Goal: Entertainment & Leisure: Consume media (video, audio)

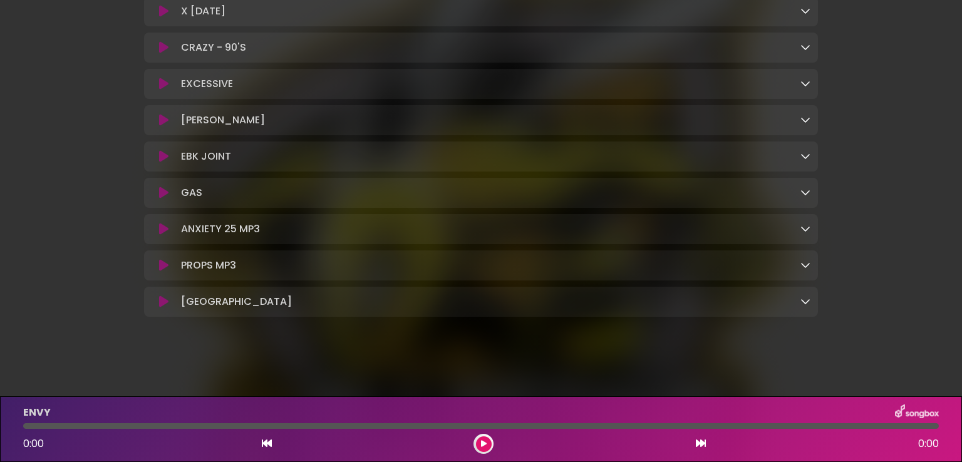
scroll to position [1133, 0]
click at [163, 262] on icon at bounding box center [163, 265] width 9 height 13
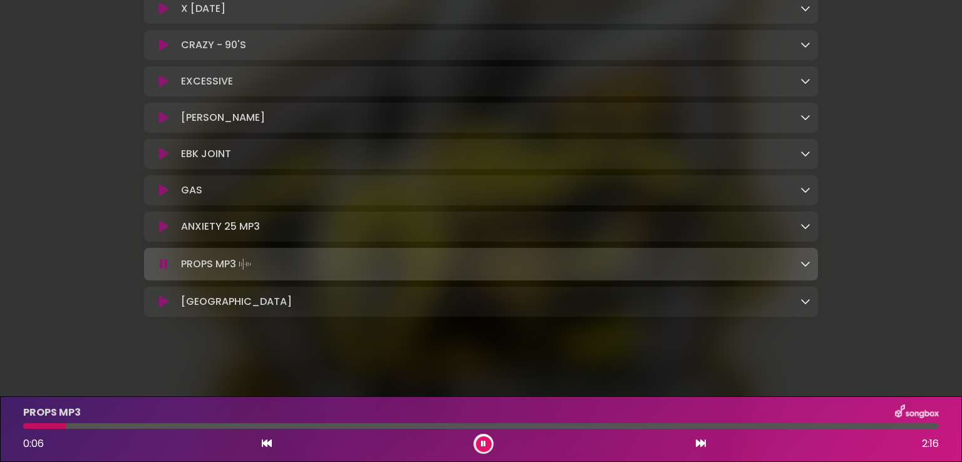
click at [163, 224] on icon at bounding box center [163, 226] width 9 height 13
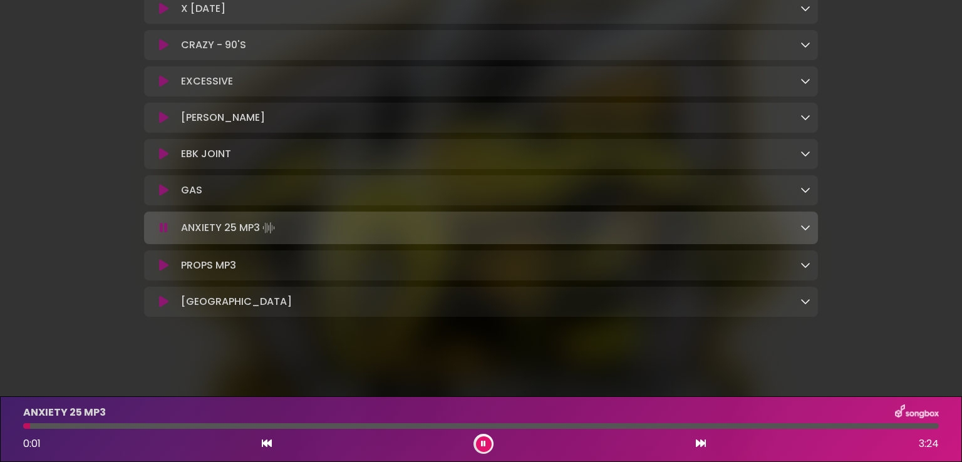
click at [162, 194] on icon at bounding box center [163, 190] width 9 height 13
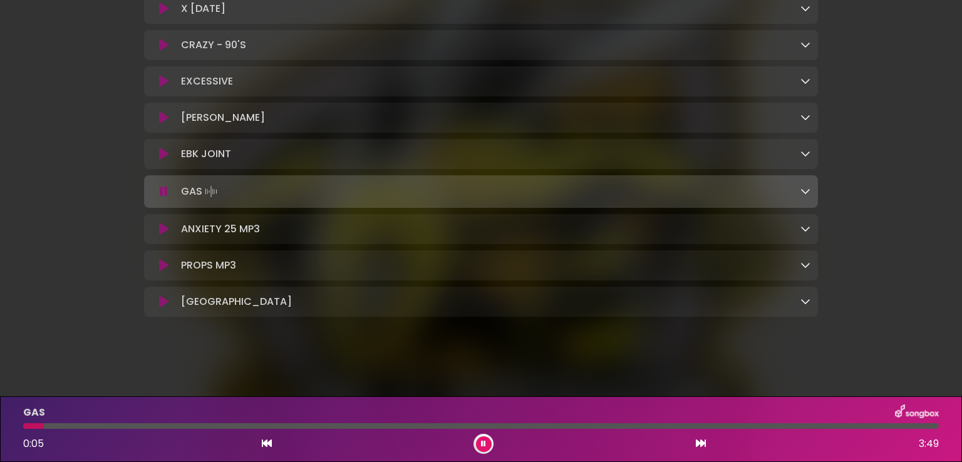
click at [170, 156] on button at bounding box center [164, 154] width 24 height 13
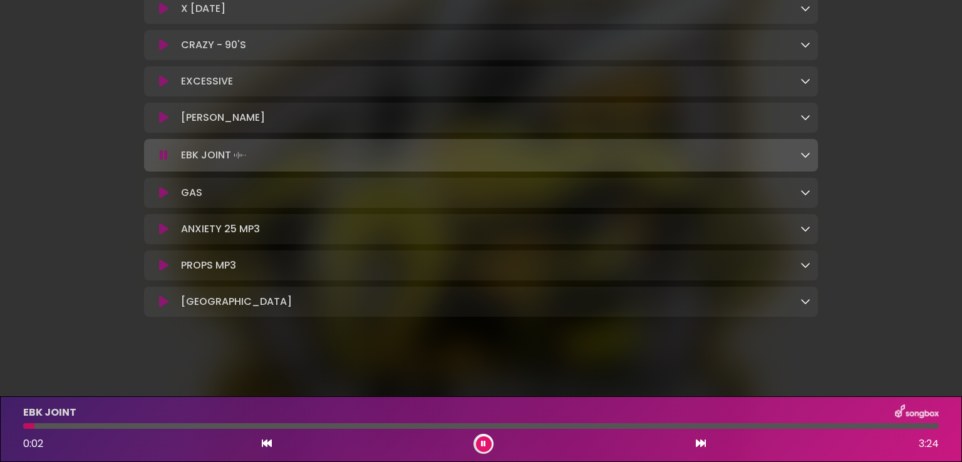
click at [156, 229] on button at bounding box center [164, 229] width 24 height 13
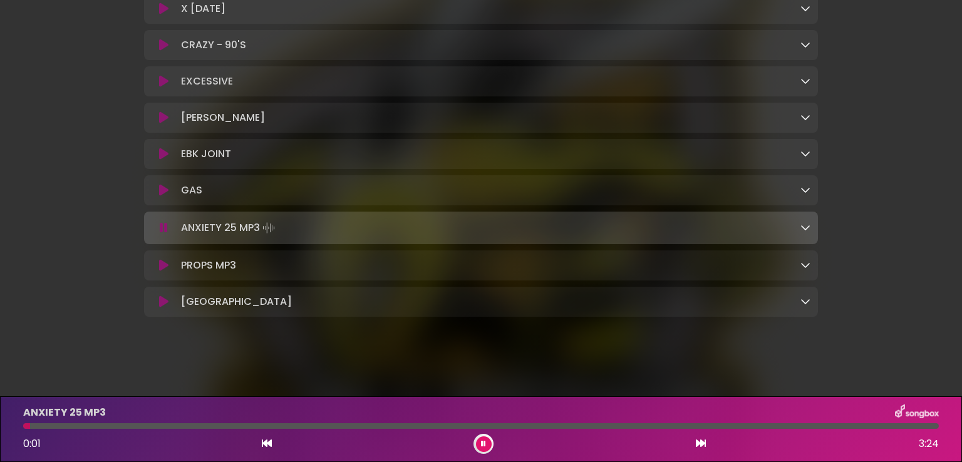
click at [163, 272] on div "PROPS MP3 Loading Track..." at bounding box center [481, 265] width 659 height 15
click at [163, 264] on icon at bounding box center [163, 265] width 9 height 13
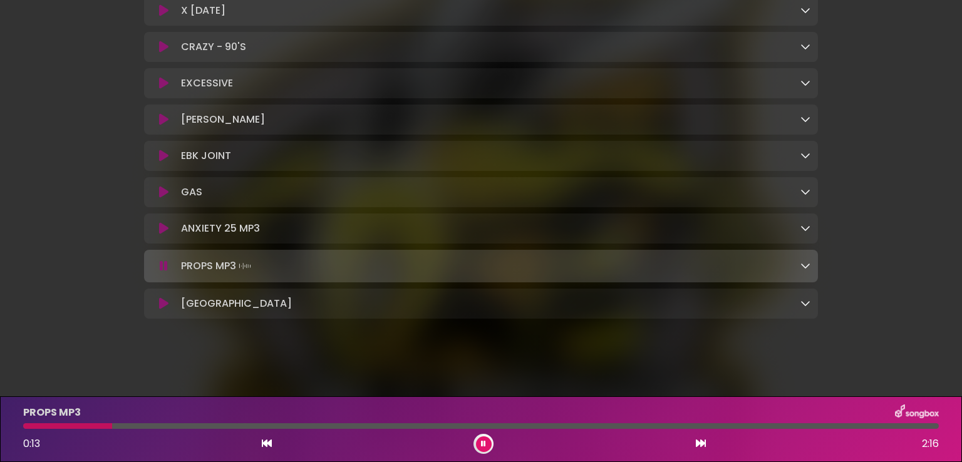
scroll to position [1135, 0]
click at [173, 263] on button at bounding box center [164, 264] width 24 height 13
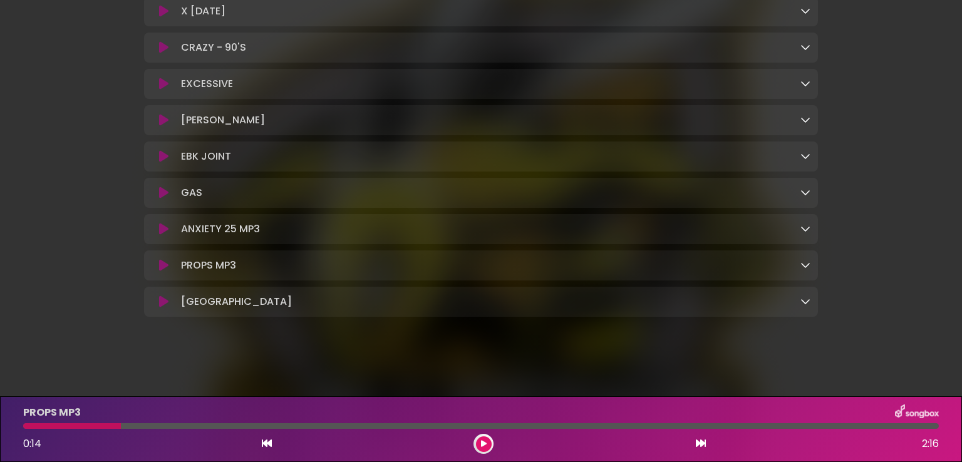
click at [162, 299] on icon at bounding box center [163, 302] width 9 height 13
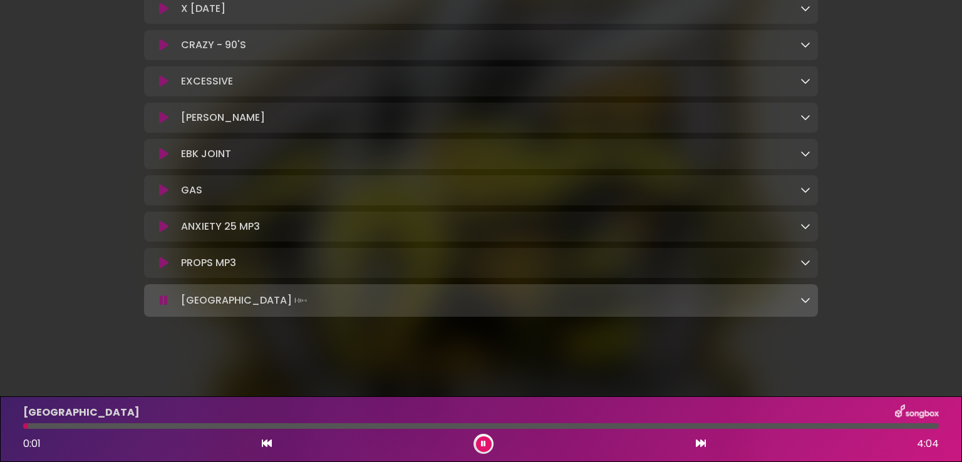
click at [98, 417] on div "[GEOGRAPHIC_DATA]" at bounding box center [481, 413] width 931 height 16
click at [98, 430] on div "[GEOGRAPHIC_DATA] 0:01 4:04" at bounding box center [481, 429] width 931 height 49
click at [98, 427] on div at bounding box center [481, 426] width 916 height 6
click at [155, 262] on button at bounding box center [164, 263] width 24 height 13
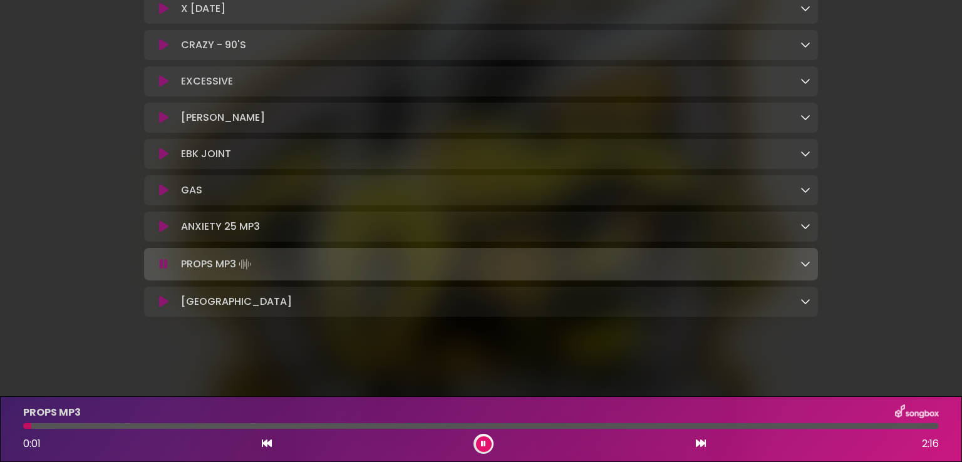
click at [163, 228] on icon at bounding box center [163, 226] width 9 height 13
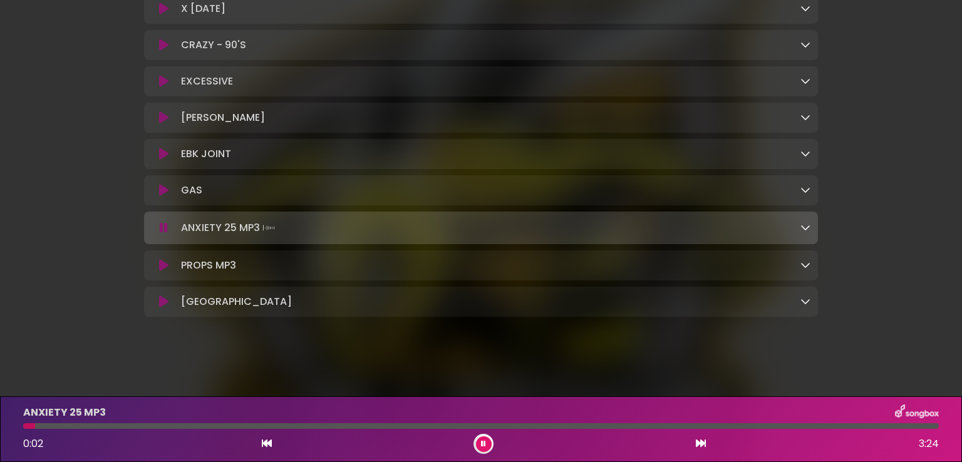
click at [172, 195] on button at bounding box center [164, 190] width 24 height 13
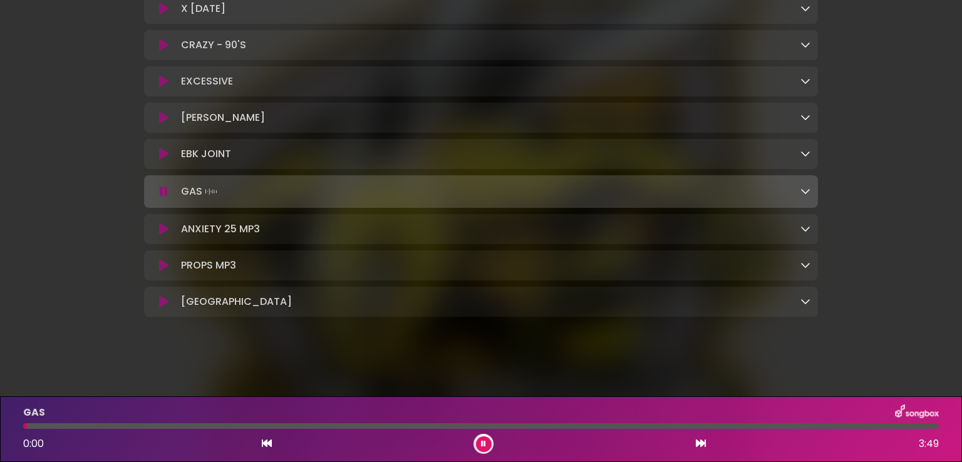
click at [168, 158] on button at bounding box center [164, 154] width 24 height 13
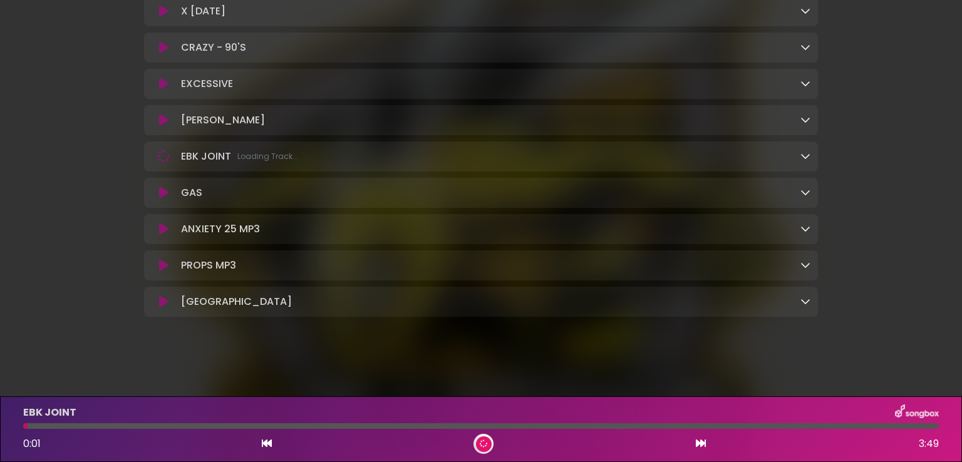
click at [168, 128] on div "[PERSON_NAME] Loading Track..." at bounding box center [481, 120] width 674 height 30
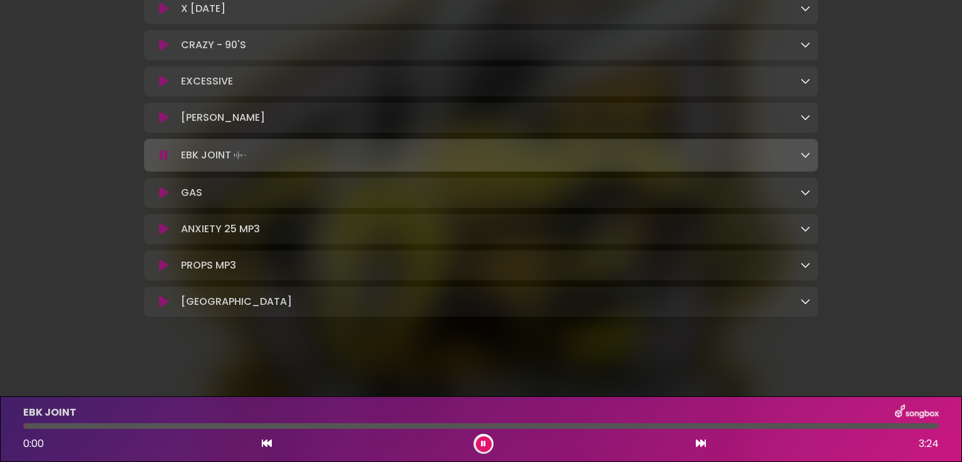
click at [168, 122] on button at bounding box center [164, 117] width 24 height 13
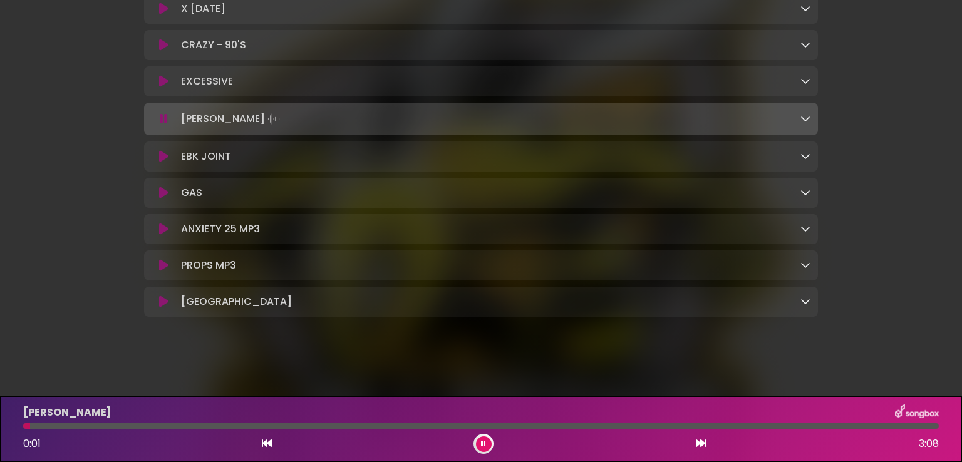
click at [101, 428] on div at bounding box center [481, 426] width 916 height 6
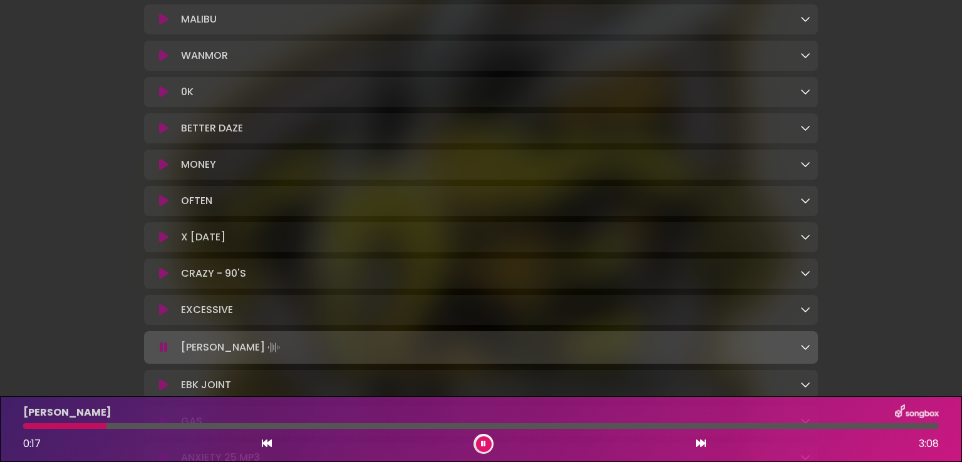
scroll to position [882, 0]
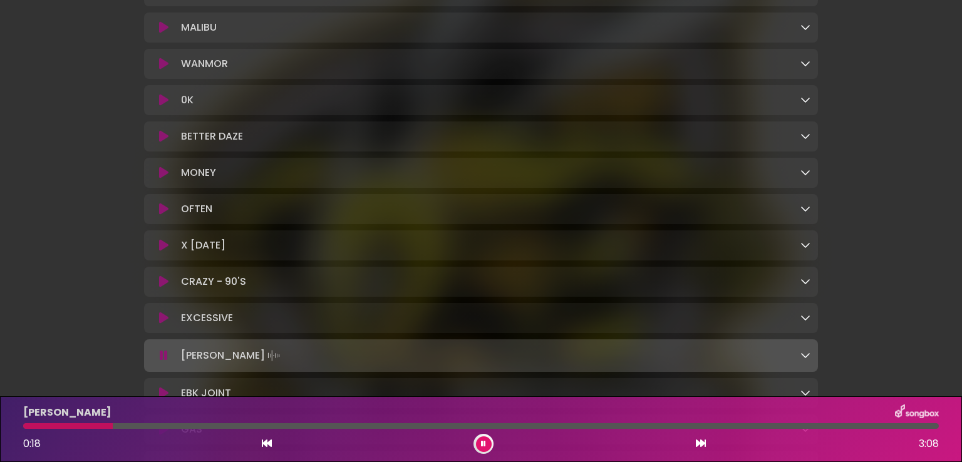
click at [169, 324] on button at bounding box center [164, 318] width 24 height 13
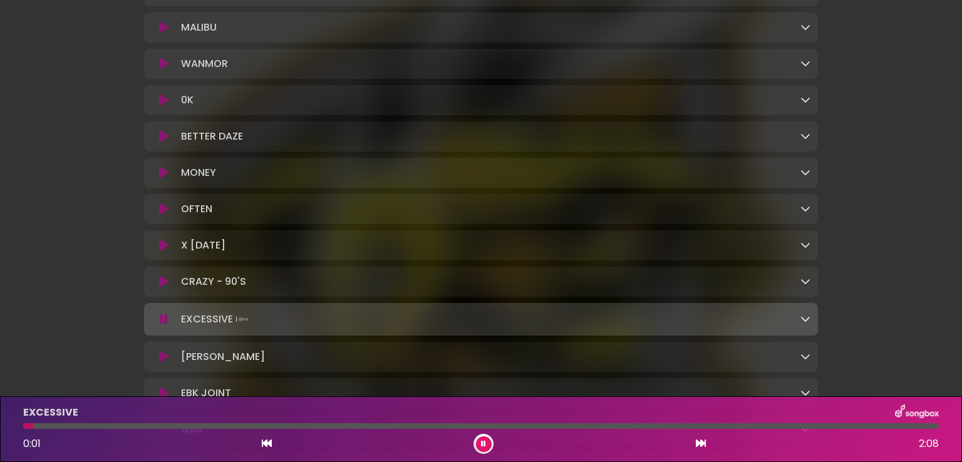
click at [138, 422] on div "EXCESSIVE 0:01 2:08" at bounding box center [481, 429] width 931 height 49
click at [140, 425] on div at bounding box center [481, 426] width 916 height 6
click at [163, 288] on icon at bounding box center [163, 282] width 9 height 13
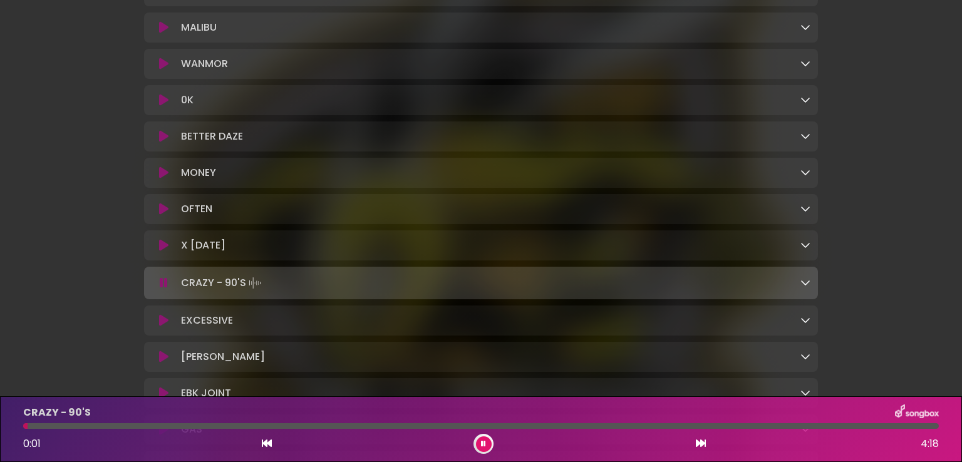
click at [163, 261] on div "X [DATE] Loading Track..." at bounding box center [481, 245] width 674 height 30
click at [163, 252] on icon at bounding box center [163, 245] width 9 height 13
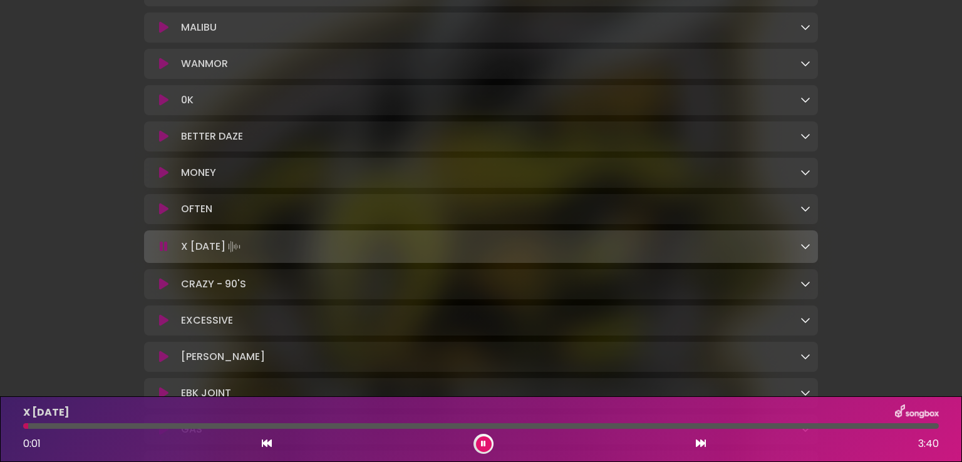
click at [112, 430] on div "X [DATE] 0:01 3:40" at bounding box center [481, 429] width 931 height 49
click at [159, 215] on icon at bounding box center [163, 209] width 9 height 13
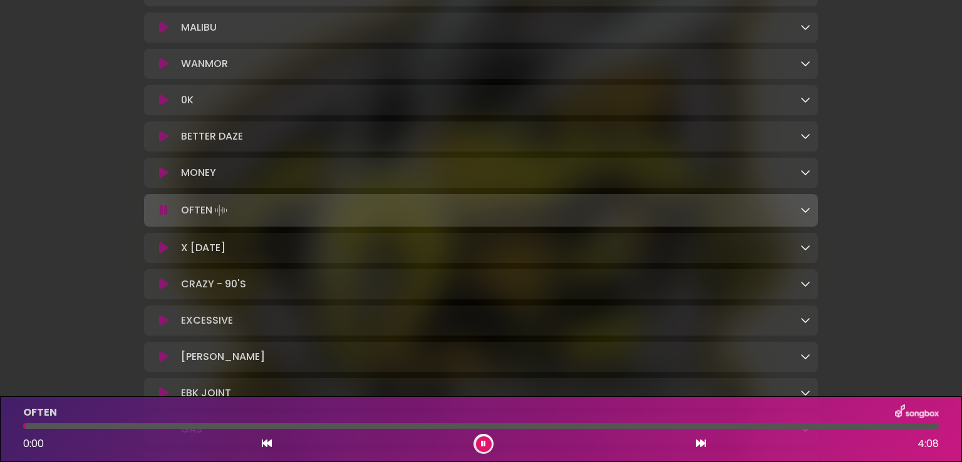
click at [131, 423] on div at bounding box center [481, 426] width 916 height 6
click at [168, 180] on div "MONEY Loading Track..." at bounding box center [481, 172] width 659 height 15
click at [168, 179] on button at bounding box center [164, 173] width 24 height 13
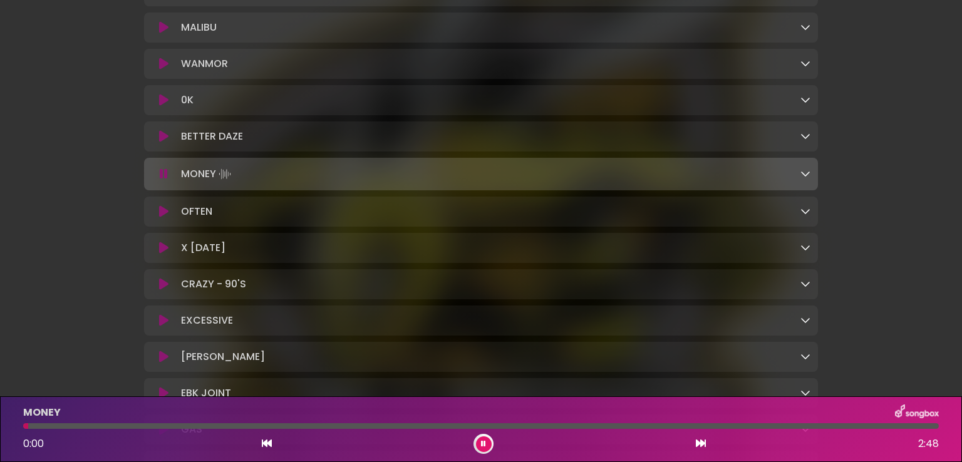
click at [165, 143] on icon at bounding box center [163, 136] width 9 height 13
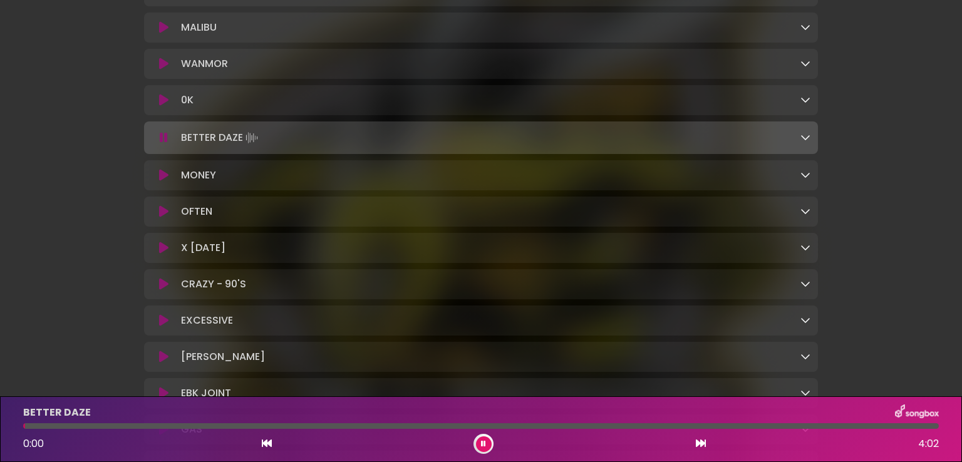
click at [161, 106] on icon at bounding box center [163, 100] width 9 height 13
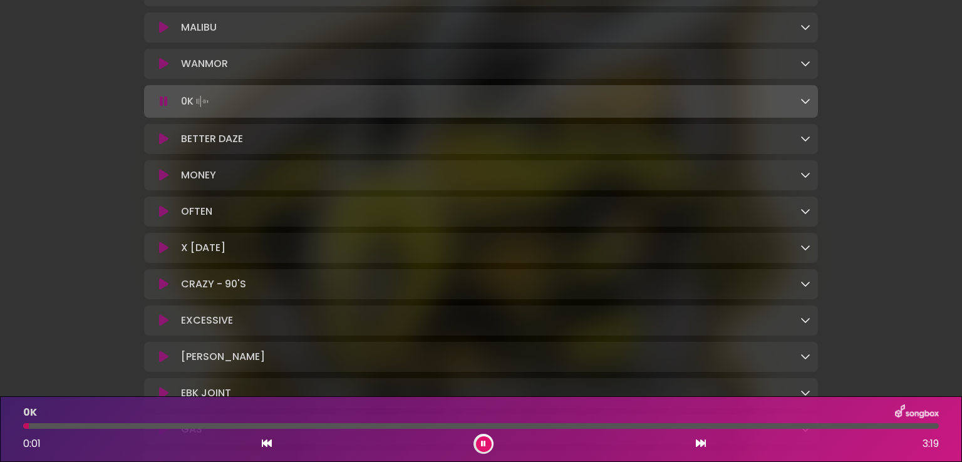
click at [195, 425] on div at bounding box center [481, 426] width 916 height 6
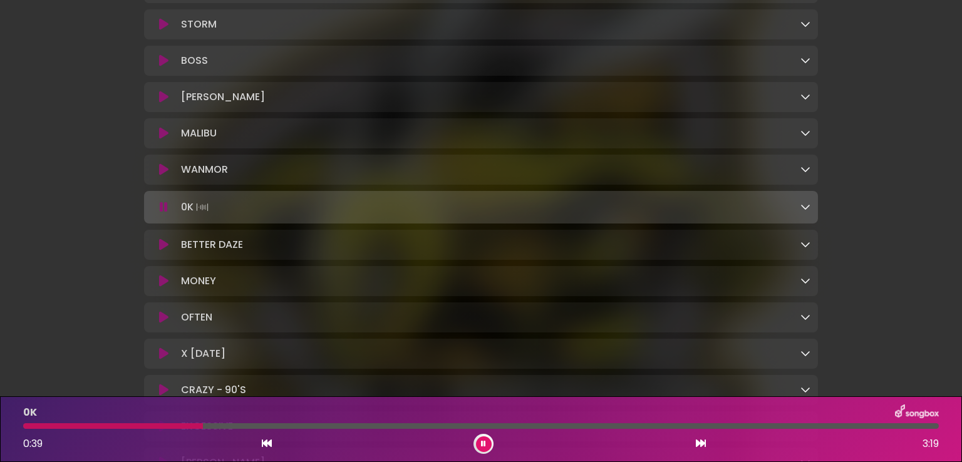
scroll to position [757, 0]
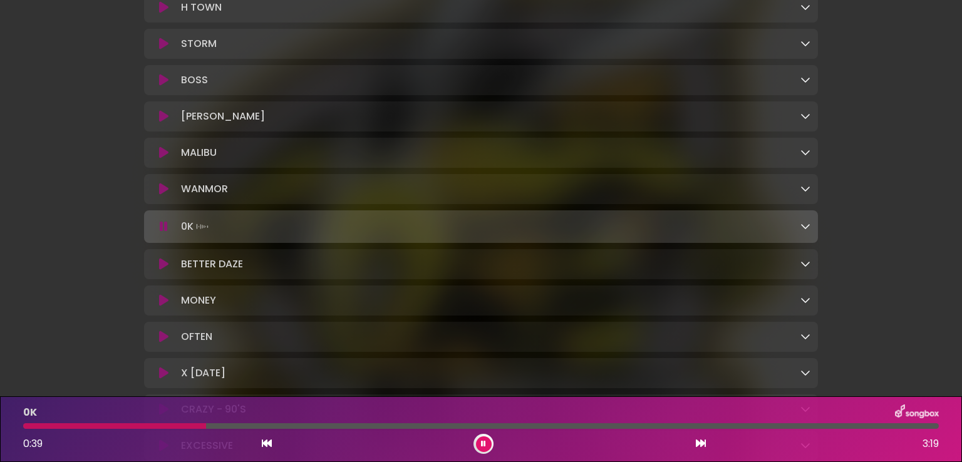
click at [163, 195] on icon at bounding box center [163, 189] width 9 height 13
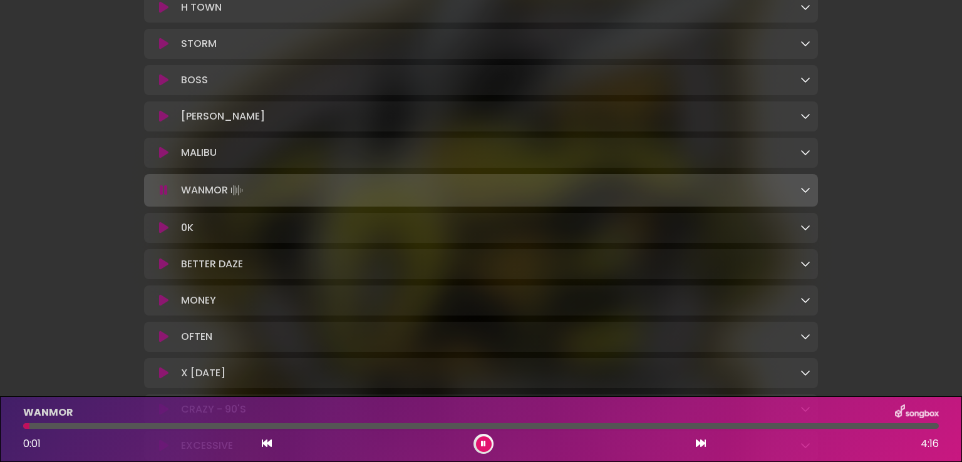
click at [167, 158] on icon at bounding box center [163, 153] width 9 height 13
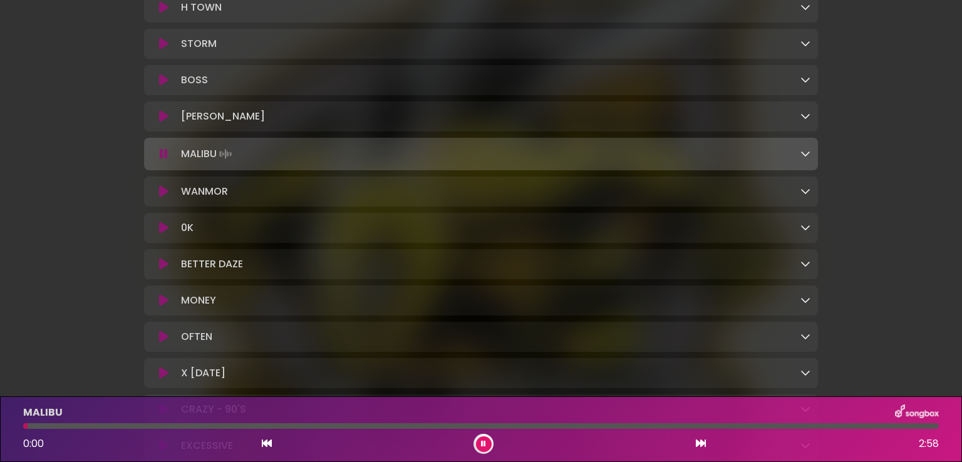
click at [166, 122] on icon at bounding box center [163, 116] width 9 height 13
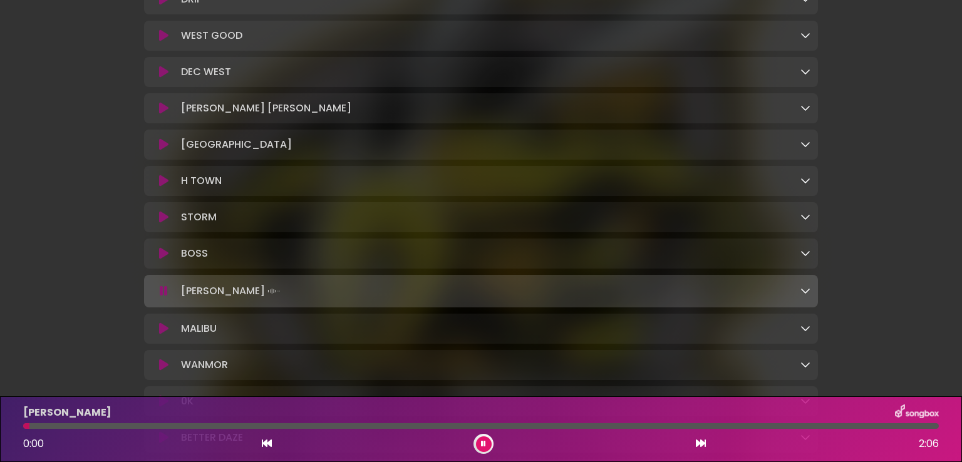
scroll to position [569, 0]
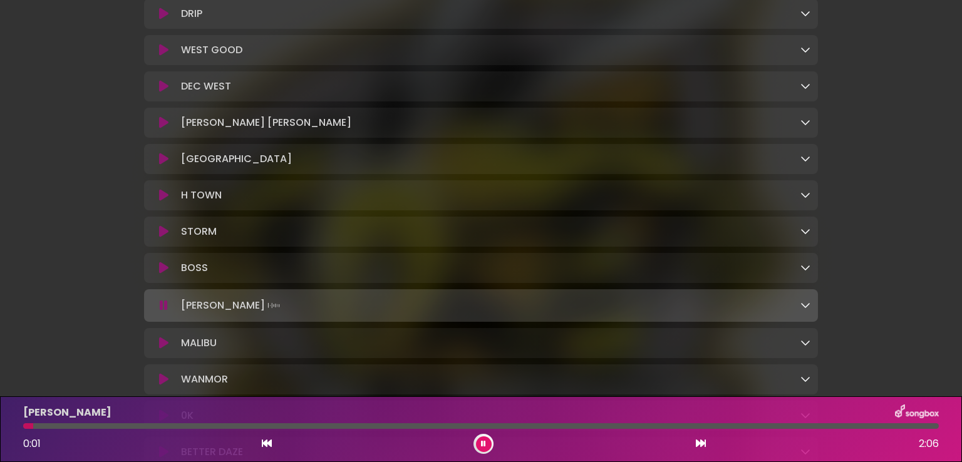
click at [165, 165] on icon at bounding box center [163, 159] width 9 height 13
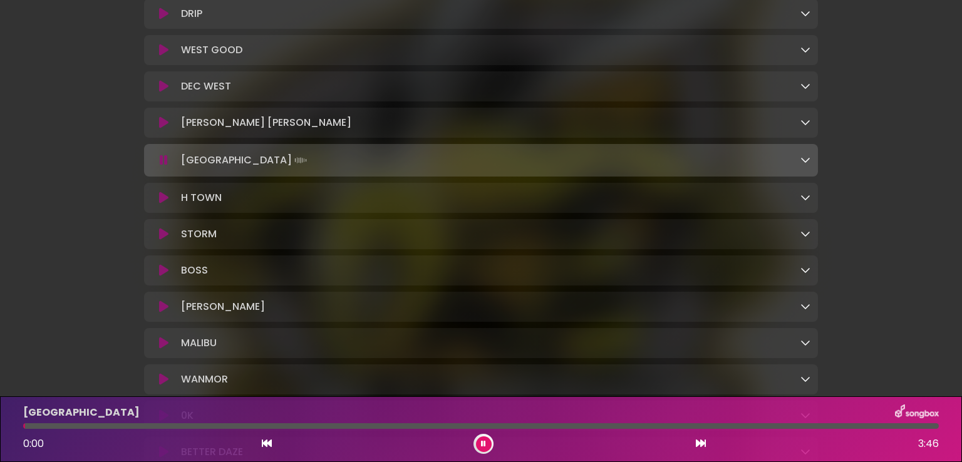
click at [166, 129] on icon at bounding box center [163, 122] width 9 height 13
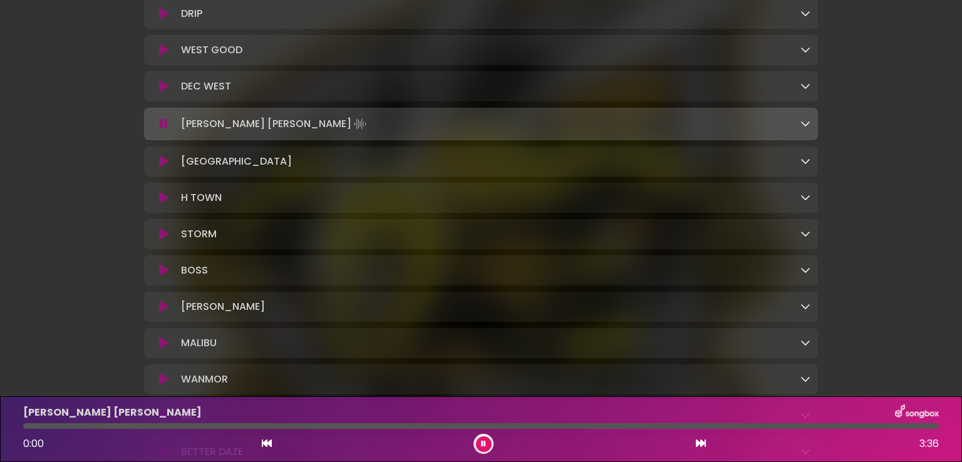
click at [166, 101] on div "DEC WEST Loading Track..." at bounding box center [481, 86] width 674 height 30
click at [164, 86] on icon at bounding box center [163, 86] width 9 height 13
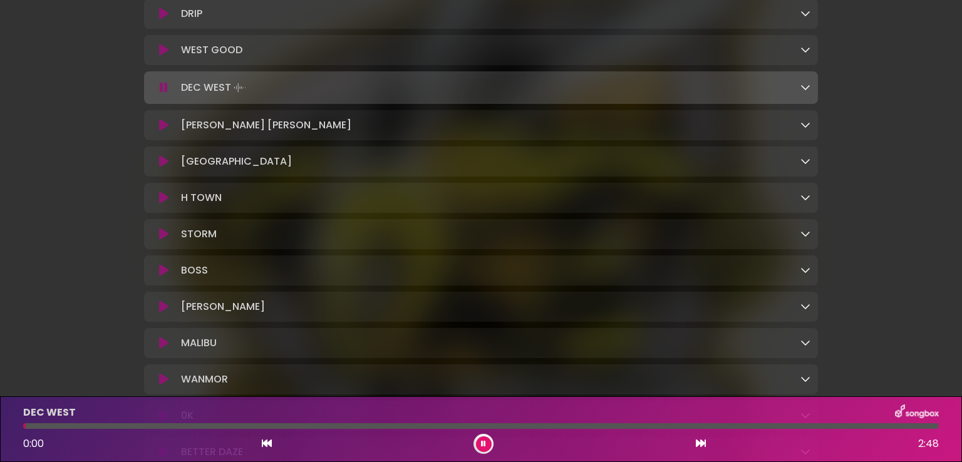
click at [160, 58] on div "WEST GOOD Loading Track..." at bounding box center [481, 50] width 659 height 15
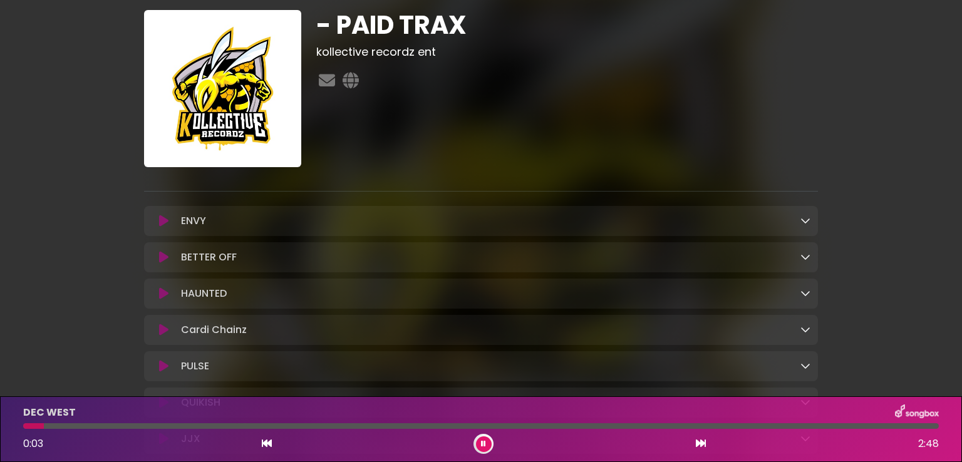
scroll to position [0, 0]
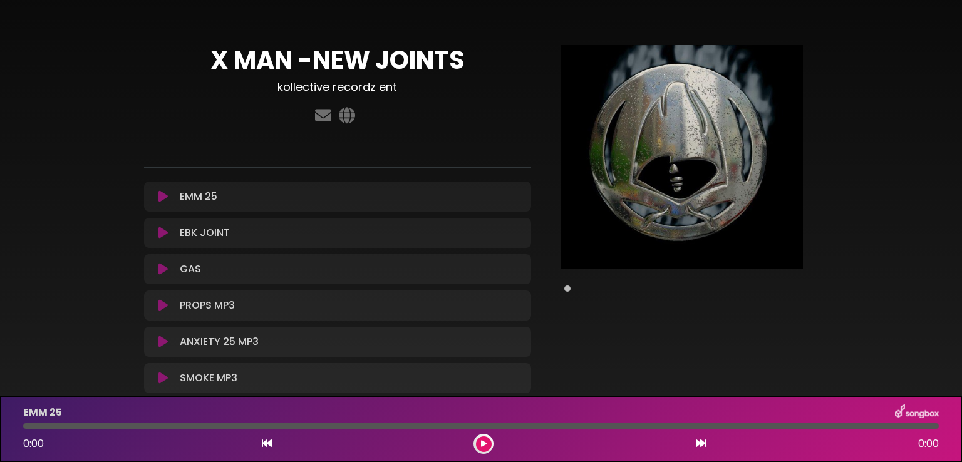
click at [159, 190] on icon at bounding box center [162, 196] width 9 height 13
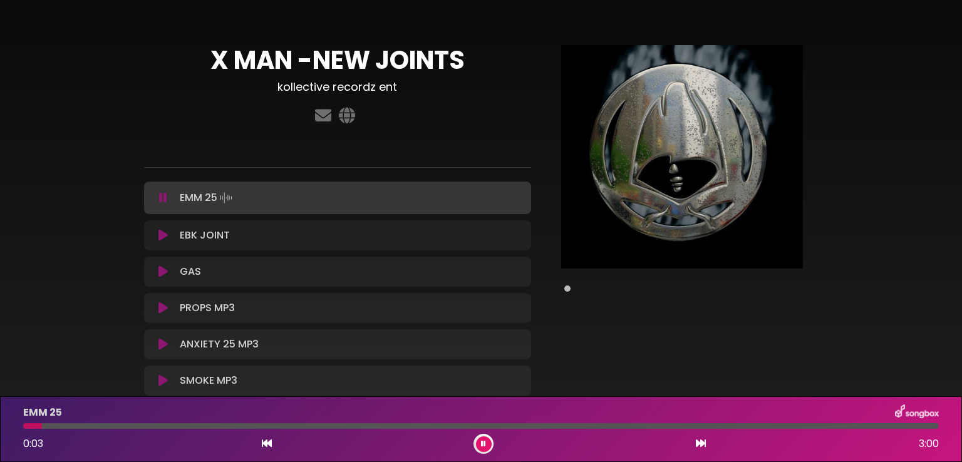
click at [88, 428] on div at bounding box center [481, 426] width 916 height 6
click at [187, 424] on div at bounding box center [481, 426] width 916 height 6
click at [167, 233] on icon at bounding box center [162, 235] width 9 height 13
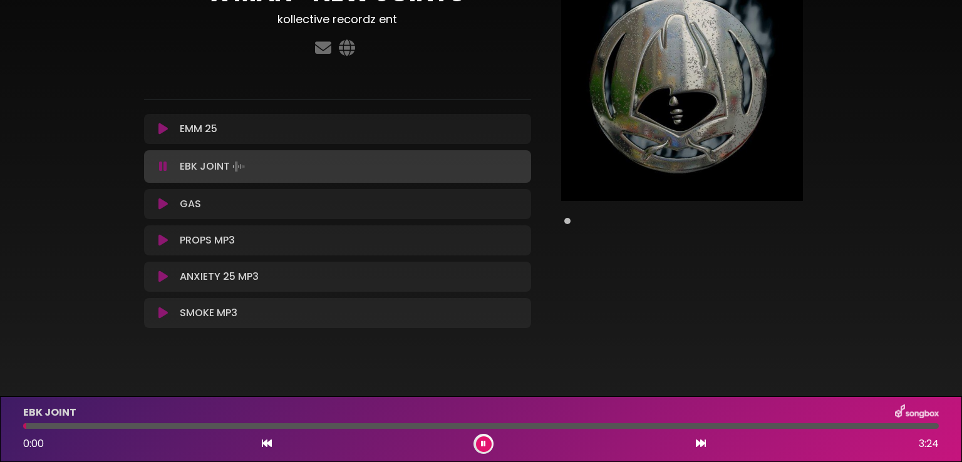
scroll to position [79, 0]
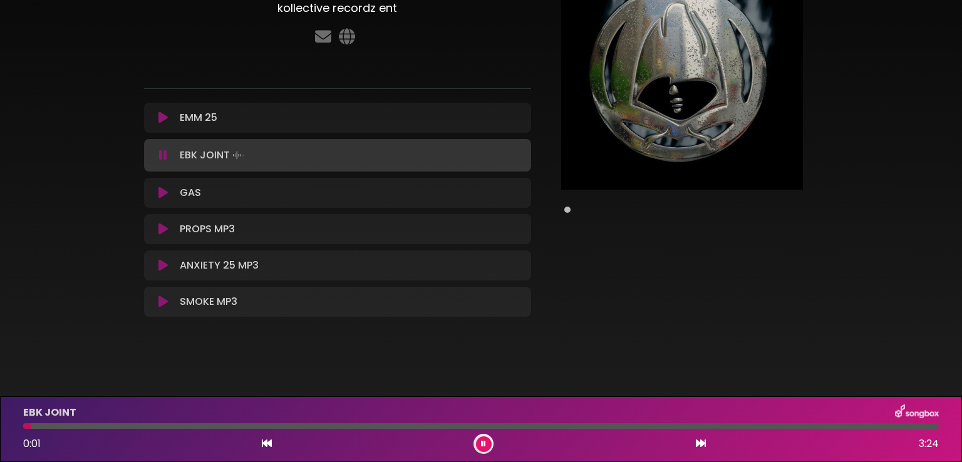
click at [162, 195] on icon at bounding box center [162, 193] width 9 height 13
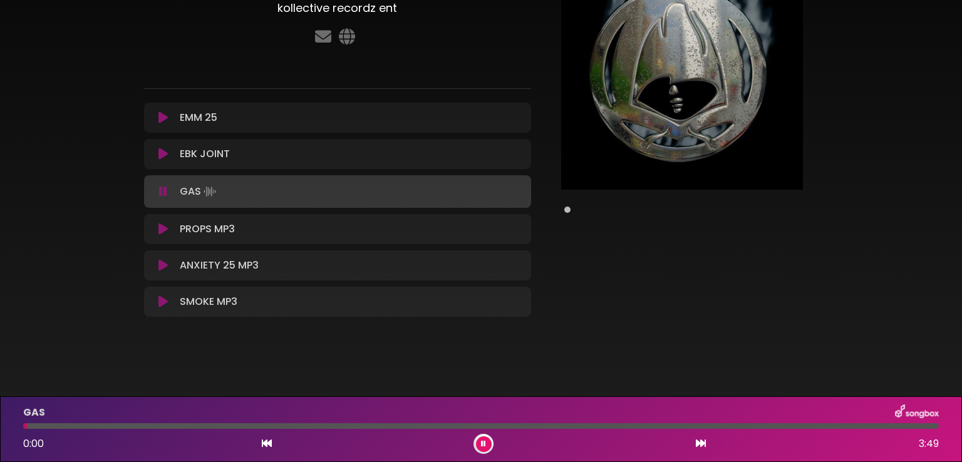
click at [166, 227] on icon at bounding box center [162, 229] width 9 height 13
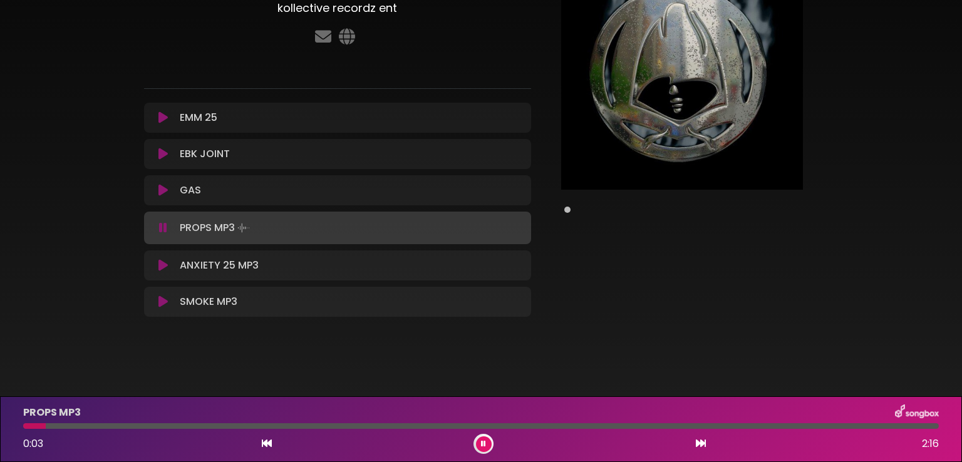
click at [162, 267] on icon at bounding box center [162, 265] width 9 height 13
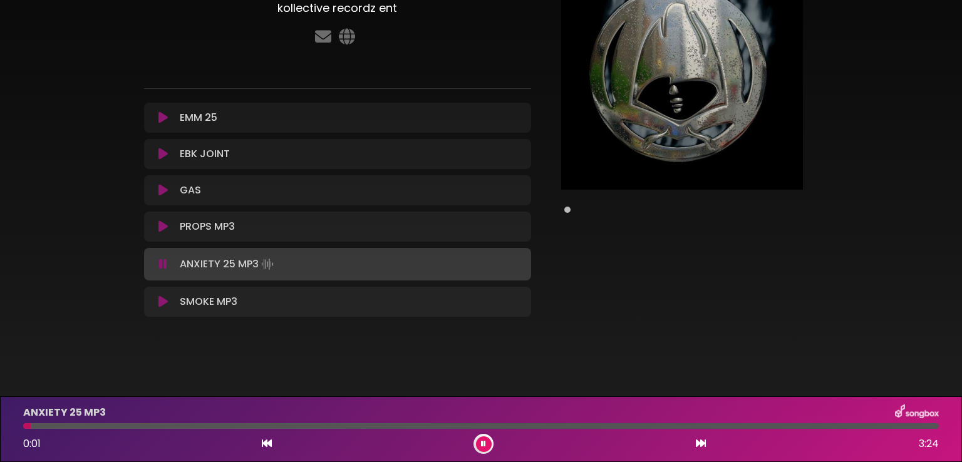
click at [171, 306] on button at bounding box center [163, 302] width 23 height 13
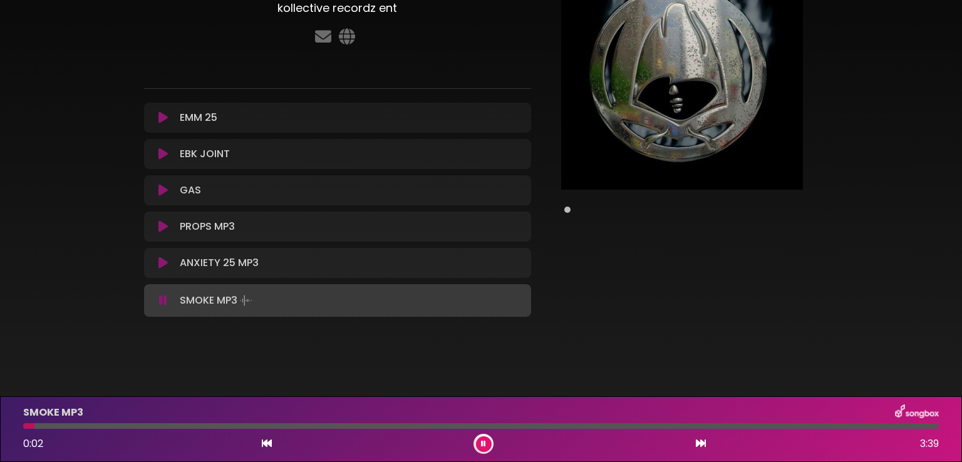
click at [164, 305] on icon at bounding box center [163, 300] width 8 height 13
